Goal: Navigation & Orientation: Find specific page/section

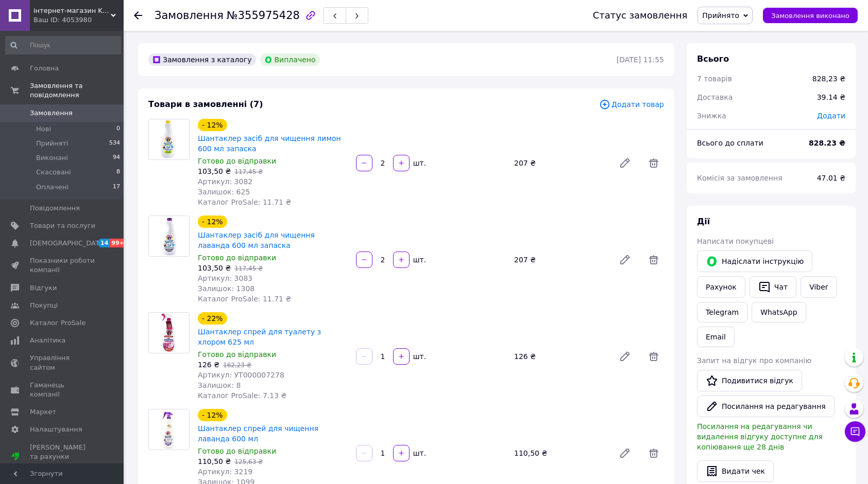
scroll to position [772, 0]
click at [102, 19] on div "Ваш ID: 4053980" at bounding box center [78, 19] width 90 height 9
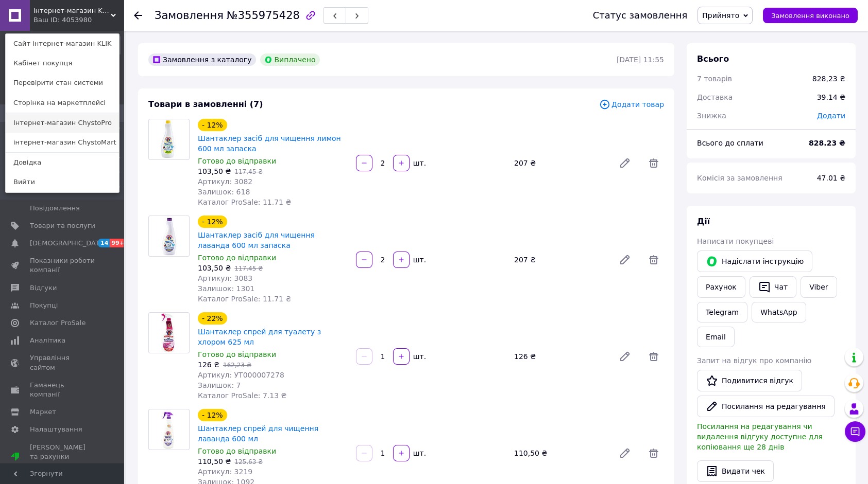
click at [83, 117] on link "Інтернет-магазин ChystoPro" at bounding box center [62, 123] width 113 height 20
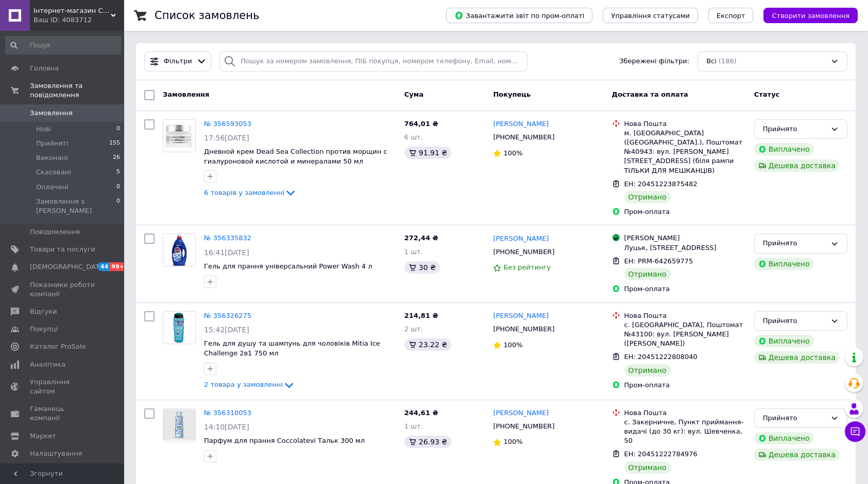
click at [99, 22] on div "Ваш ID: 4083712" at bounding box center [78, 19] width 90 height 9
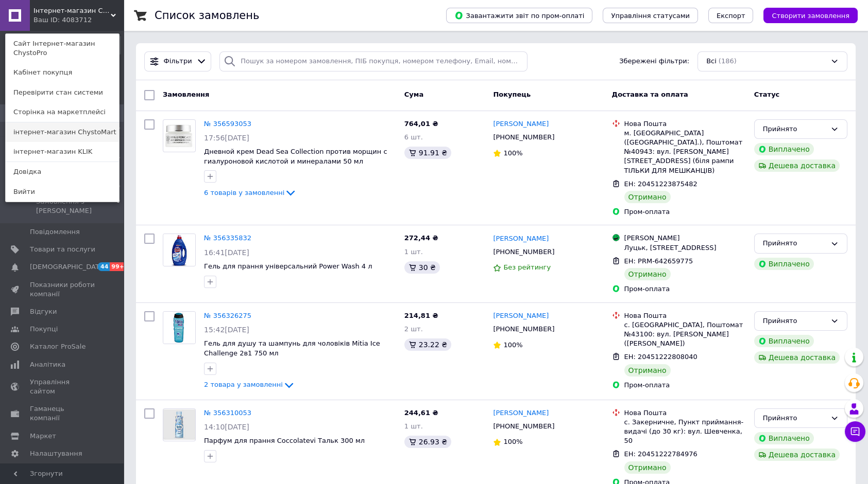
click at [105, 123] on link "інтернет-магазин ChystoMart" at bounding box center [62, 133] width 113 height 20
